Goal: Download file/media

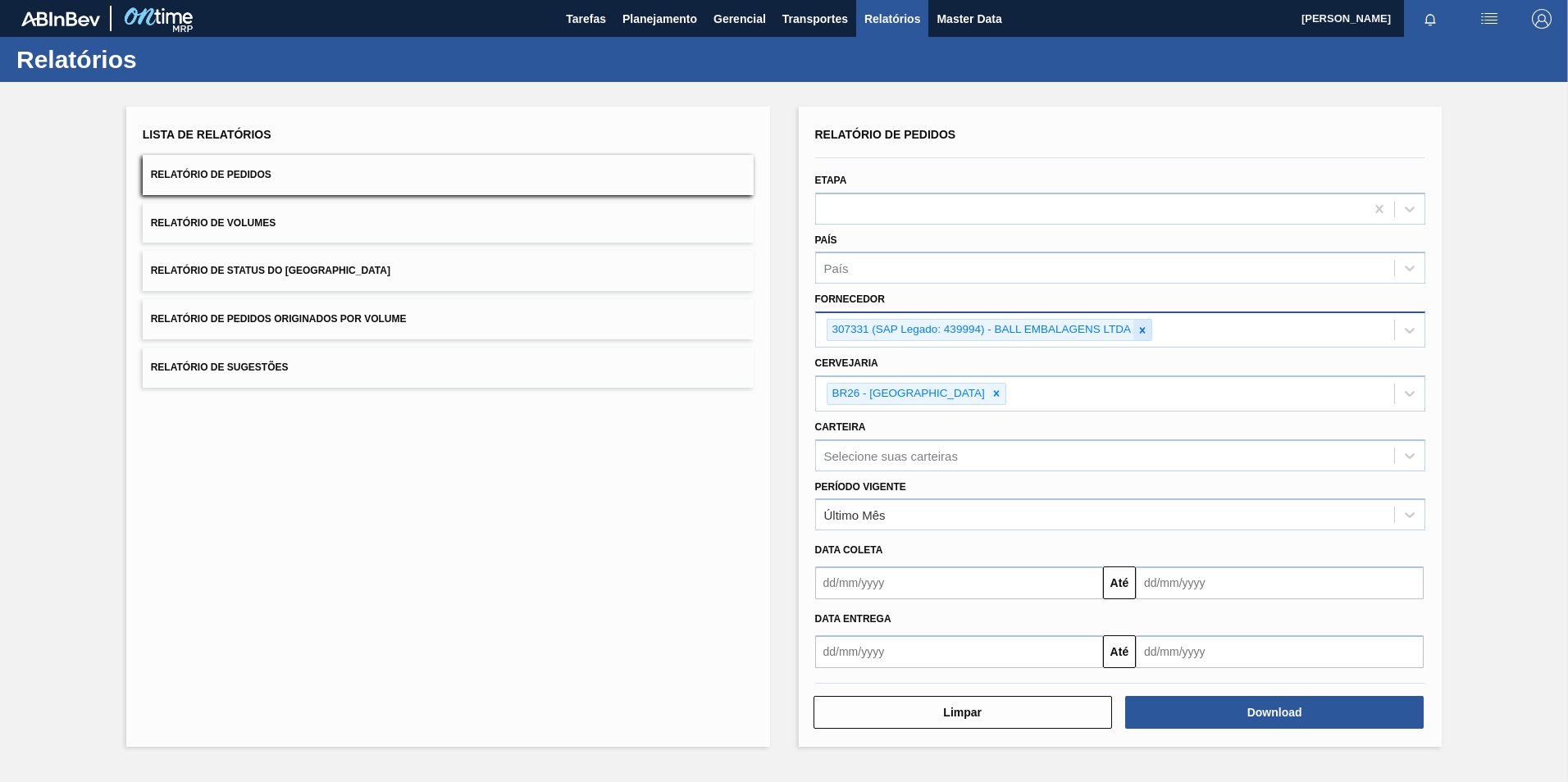
click at [1134, 334] on div at bounding box center [1142, 330] width 18 height 20
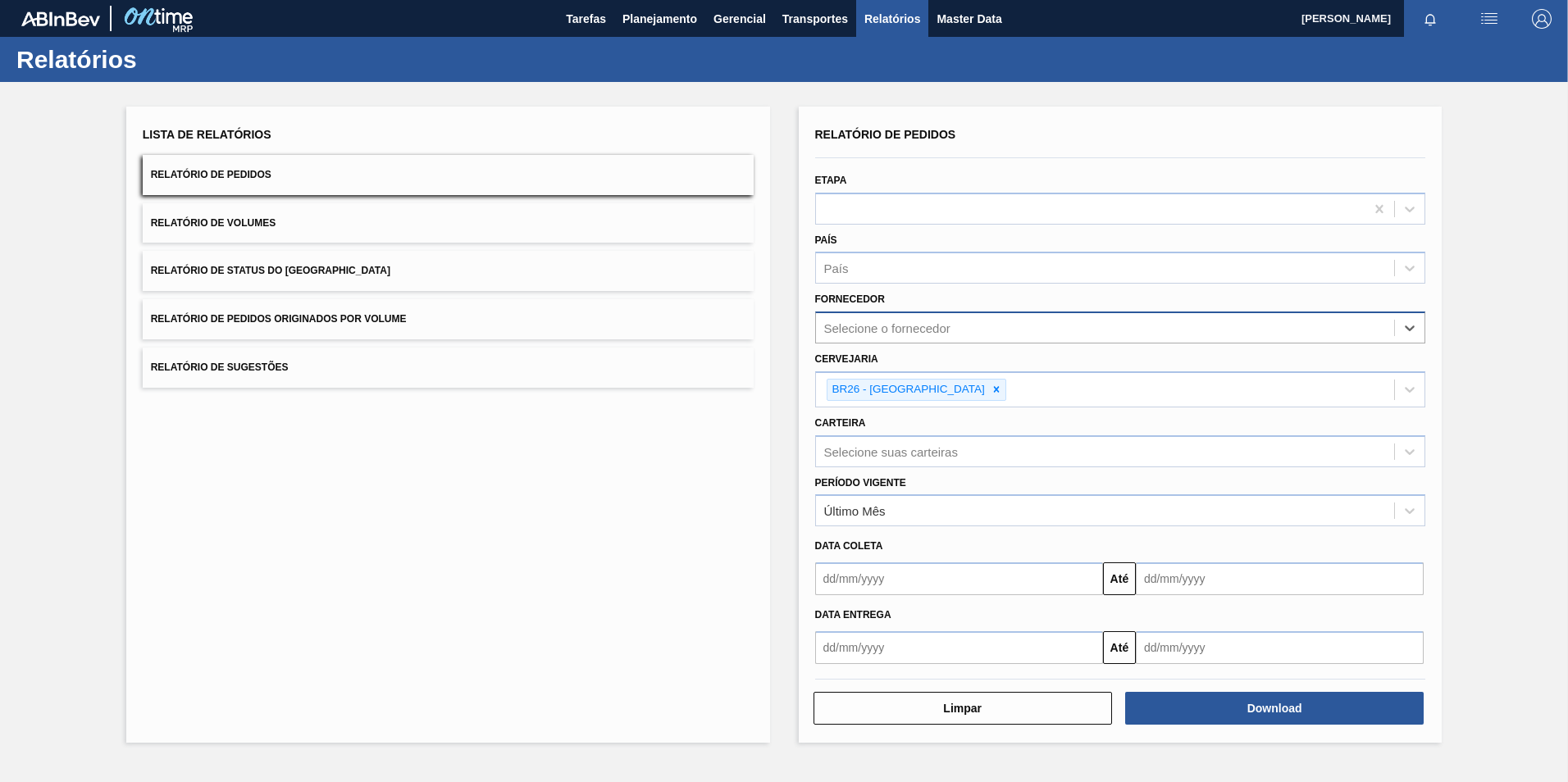
paste input "307331"
type input "307331"
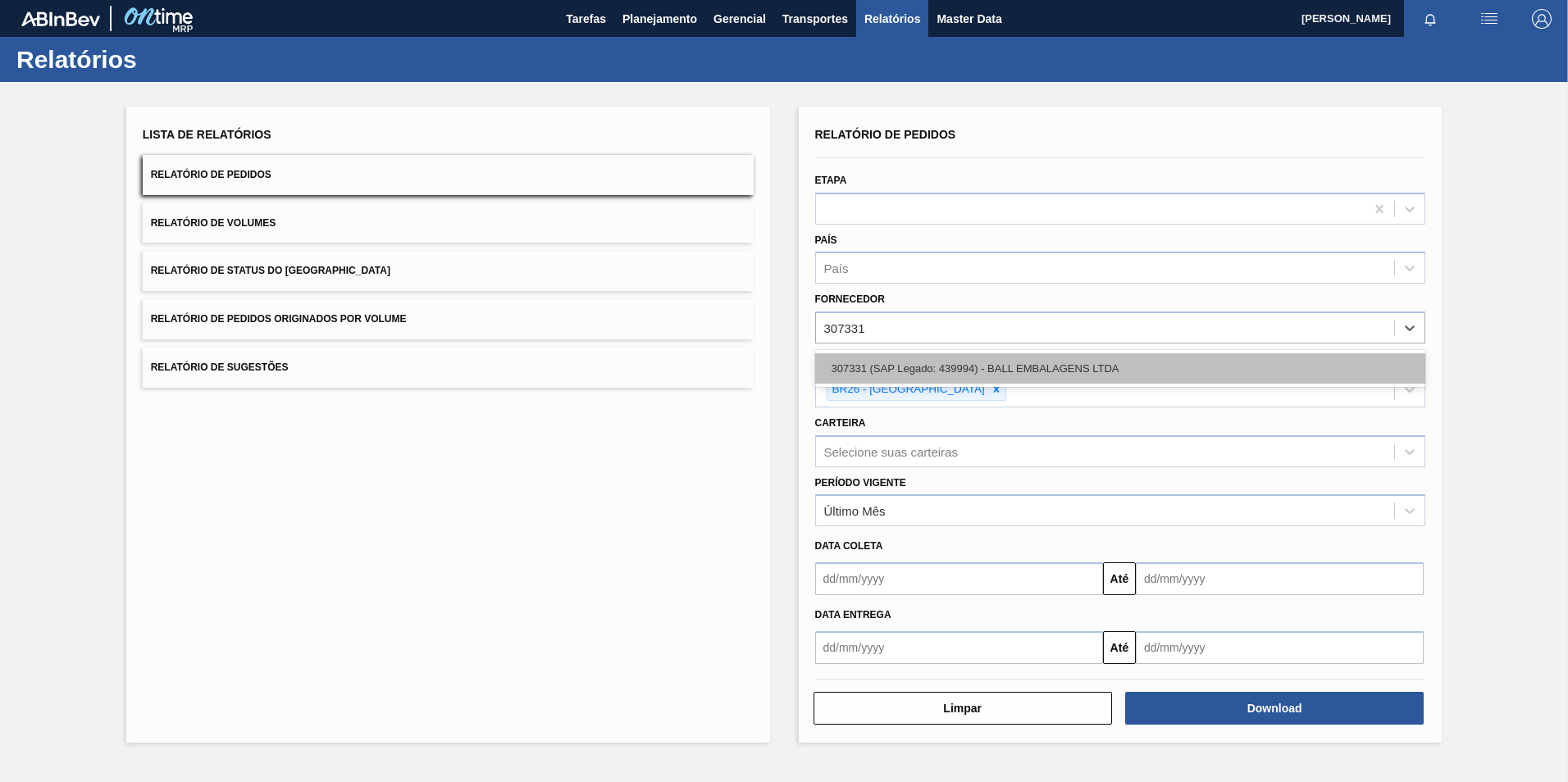
click at [935, 368] on div "307331 (SAP Legado: 439994) - BALL EMBALAGENS LTDA" at bounding box center [1120, 368] width 611 height 30
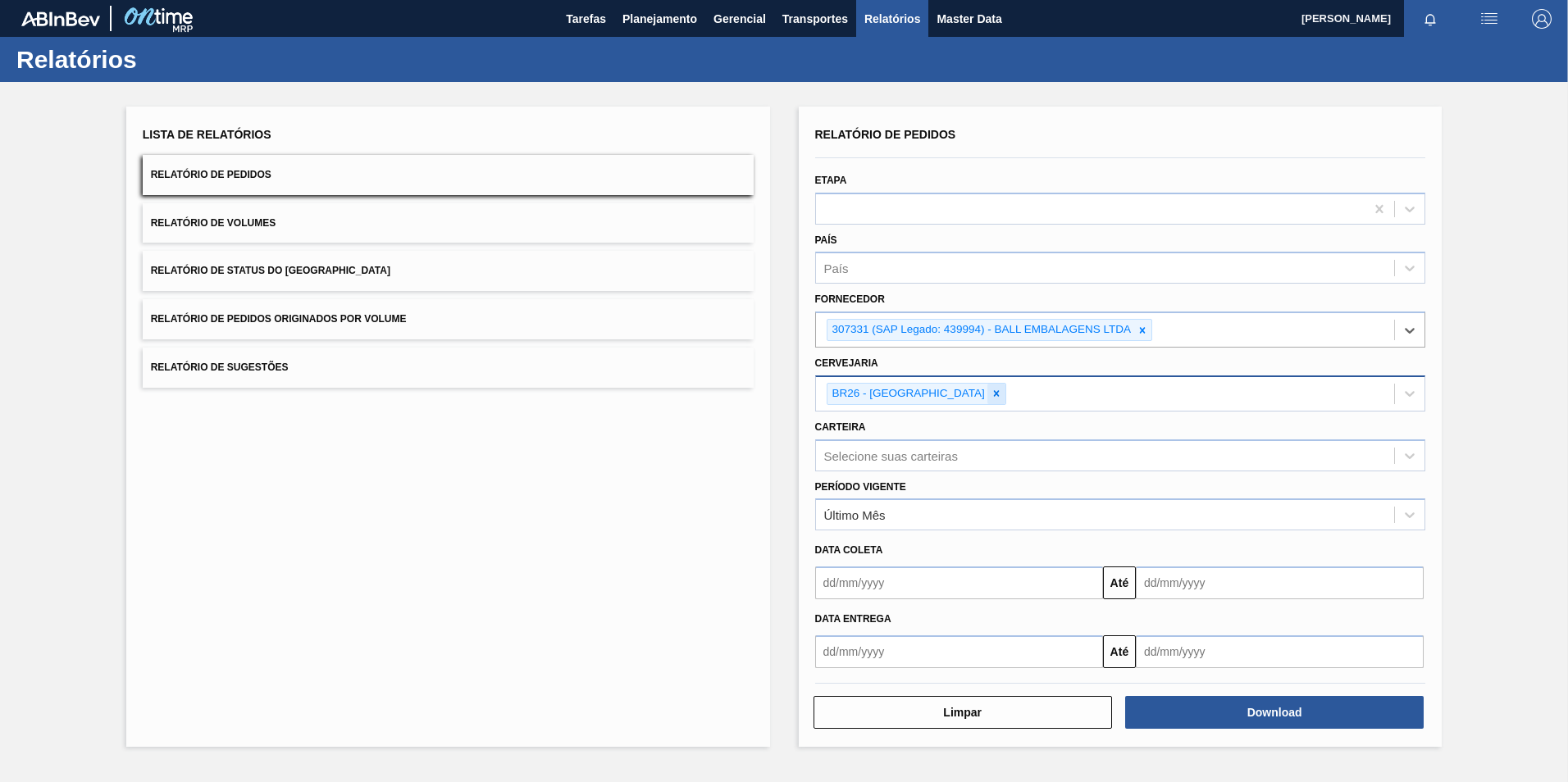
click at [994, 393] on icon at bounding box center [996, 393] width 6 height 6
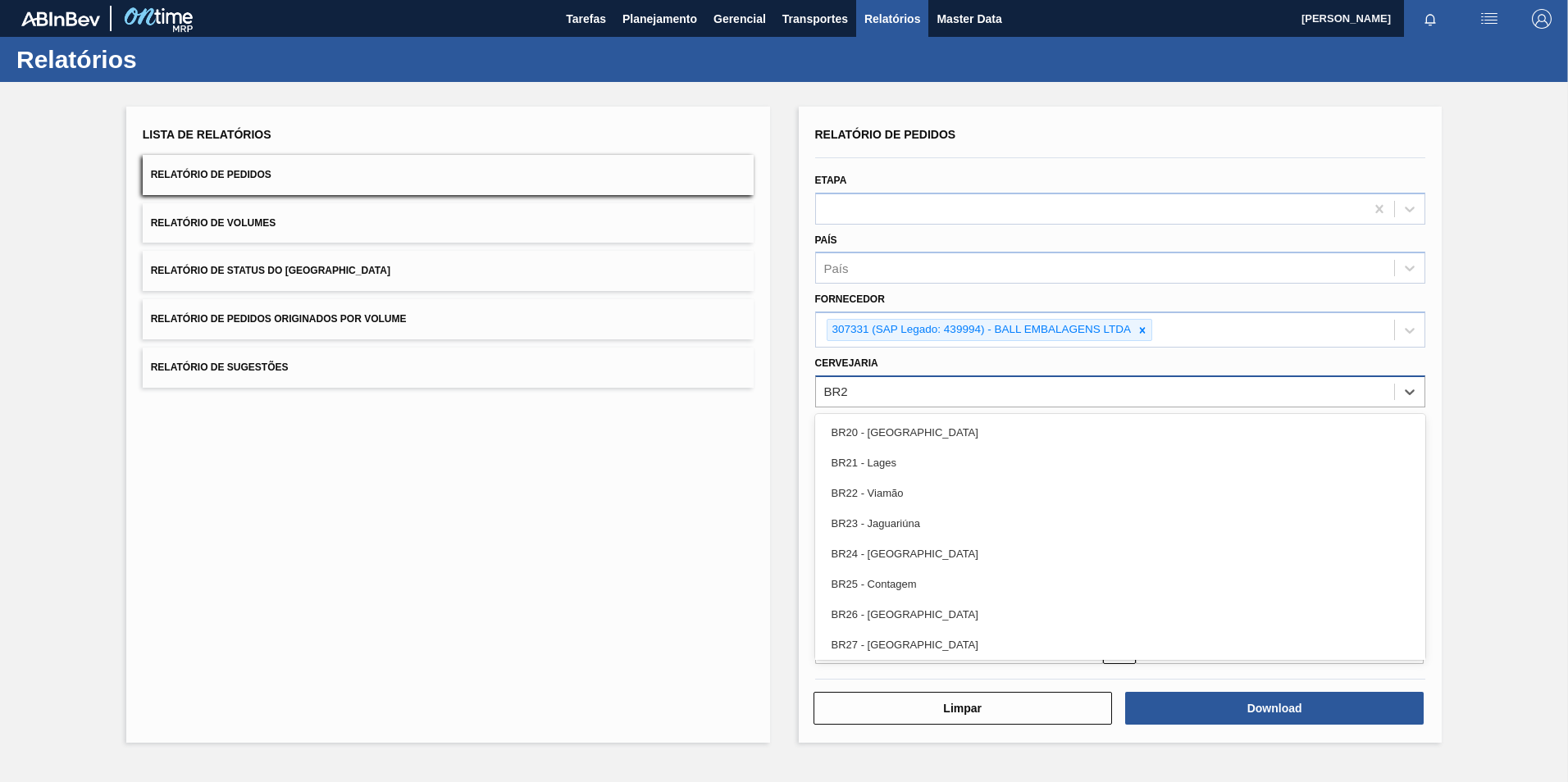
type input "BR23"
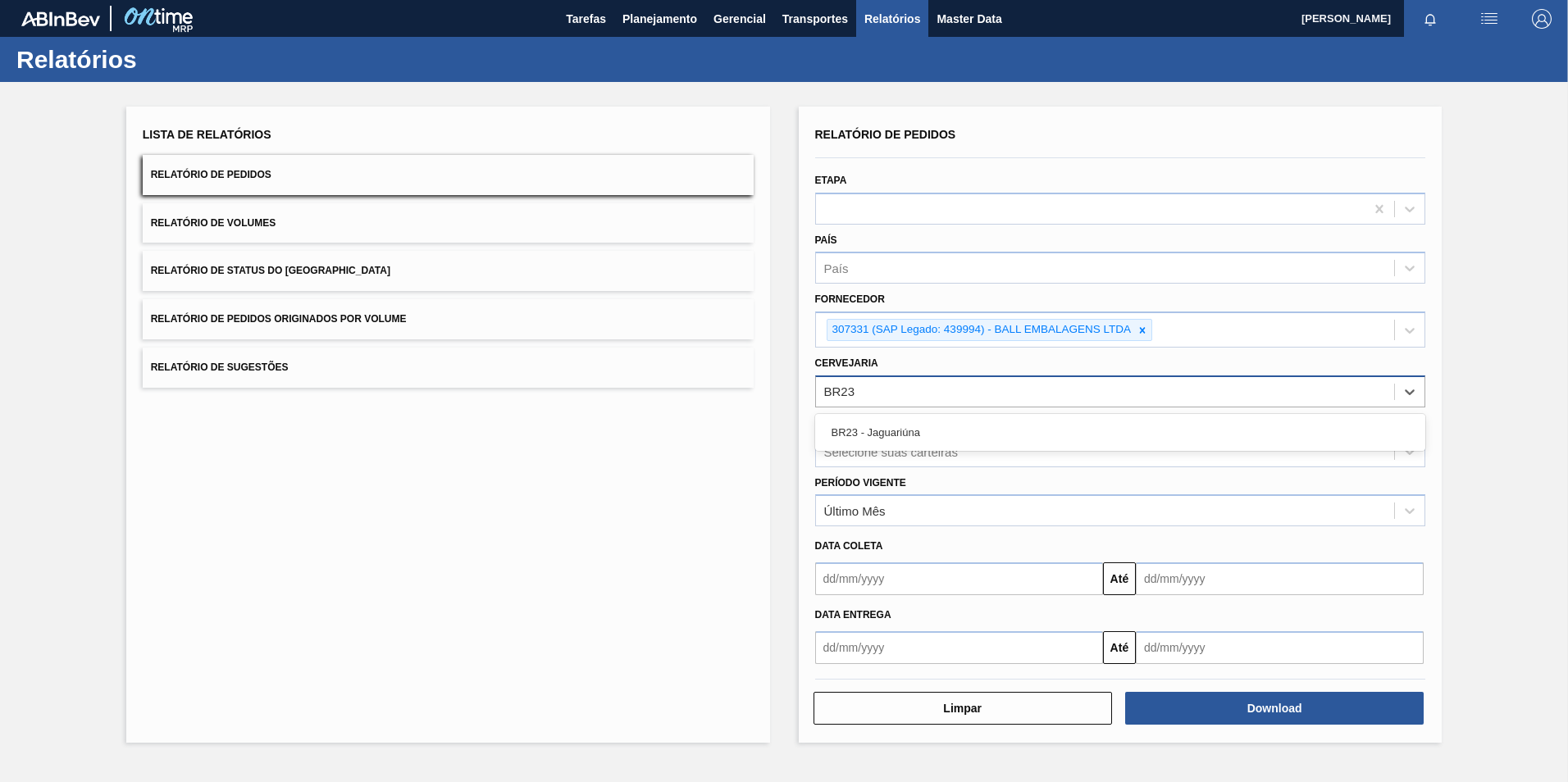
drag, startPoint x: 895, startPoint y: 429, endPoint x: 909, endPoint y: 434, distance: 14.9
click at [896, 429] on div "BR23 - Jaguariúna" at bounding box center [1120, 432] width 611 height 30
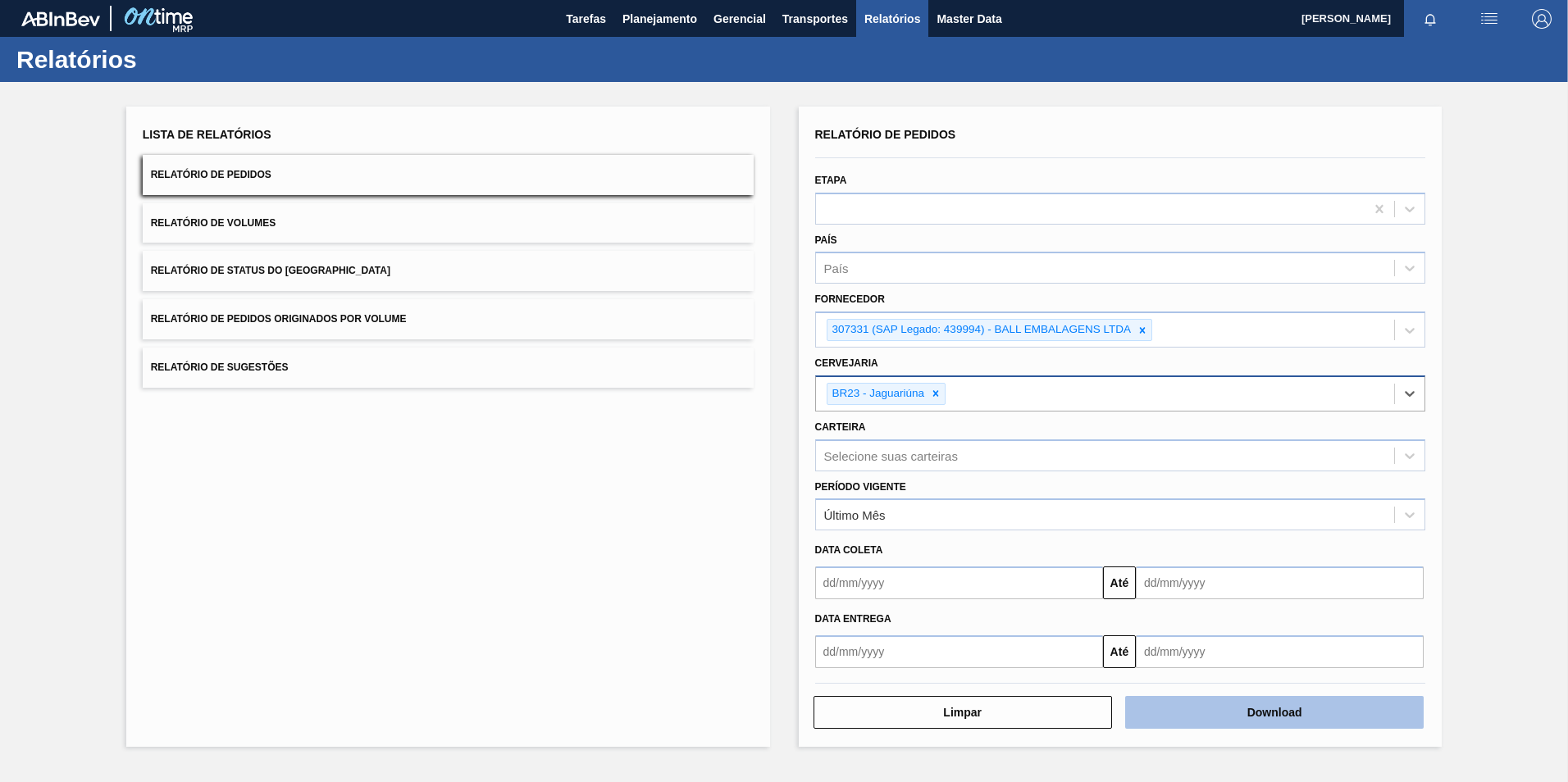
click at [1326, 714] on button "Download" at bounding box center [1274, 712] width 299 height 33
click at [936, 397] on icon at bounding box center [936, 393] width 11 height 11
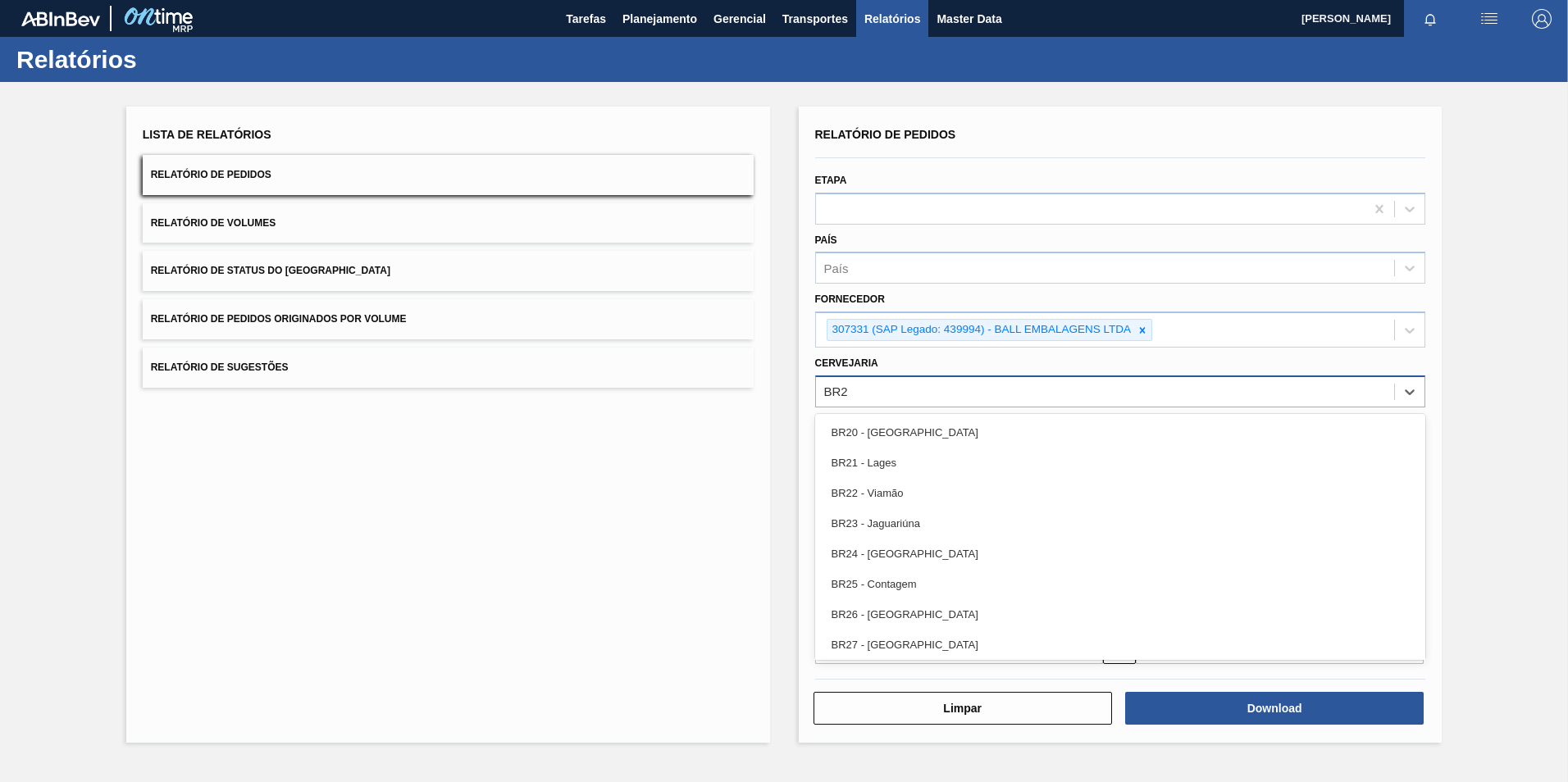
type input "BR26"
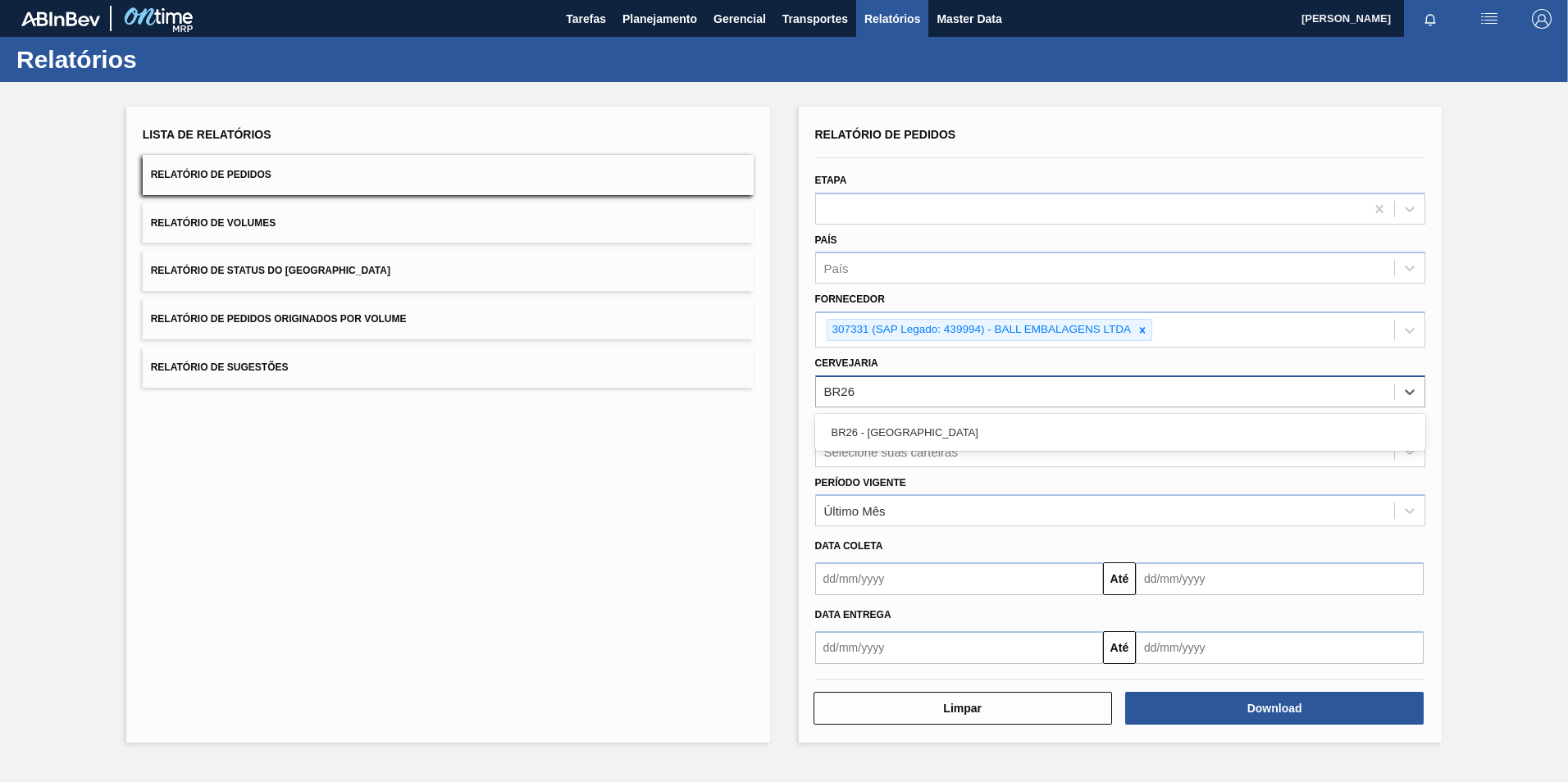
click at [904, 431] on div "BR26 - [GEOGRAPHIC_DATA]" at bounding box center [1120, 432] width 611 height 30
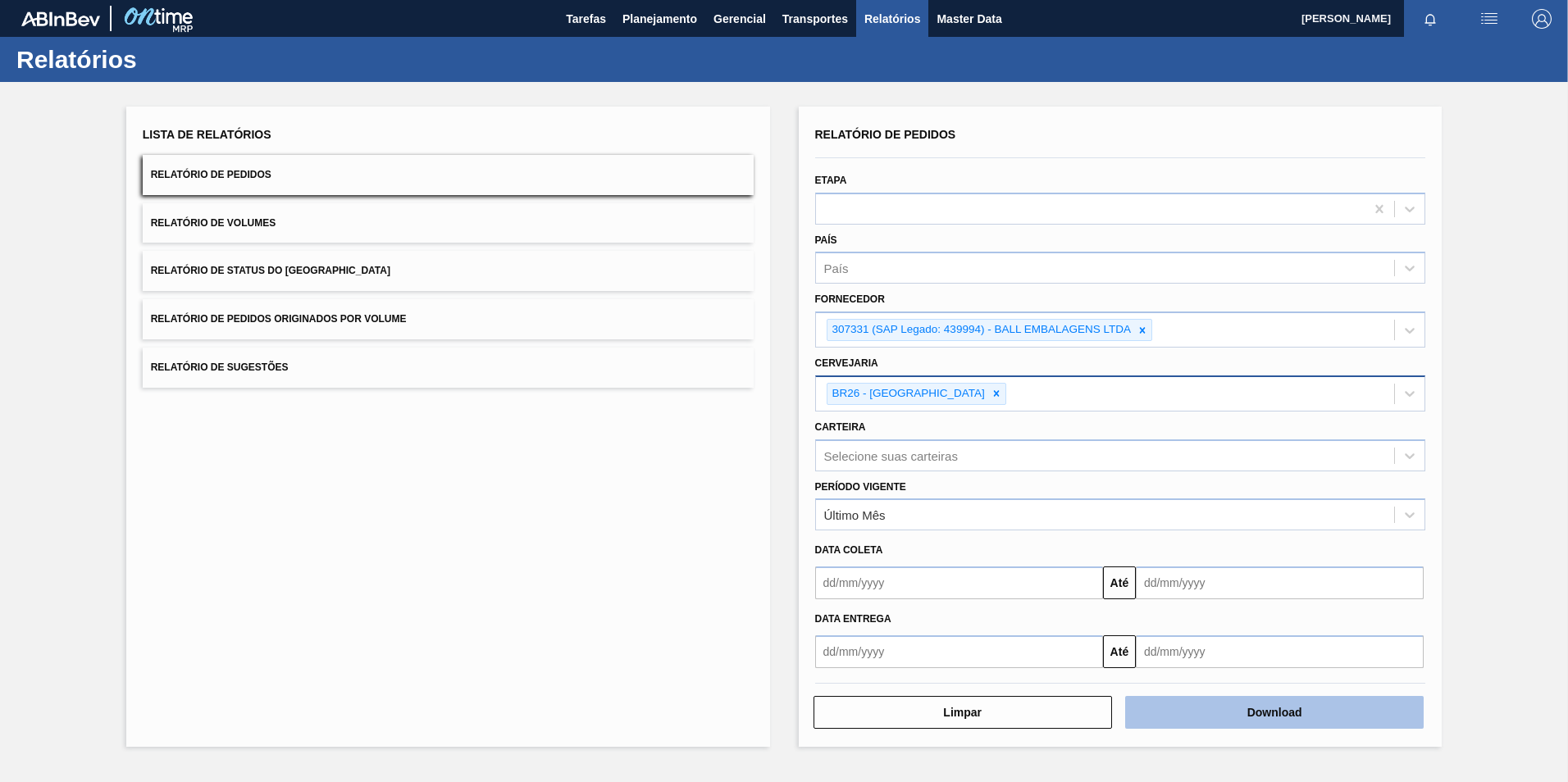
click at [1244, 701] on button "Download" at bounding box center [1274, 712] width 299 height 33
